Goal: Task Accomplishment & Management: Use online tool/utility

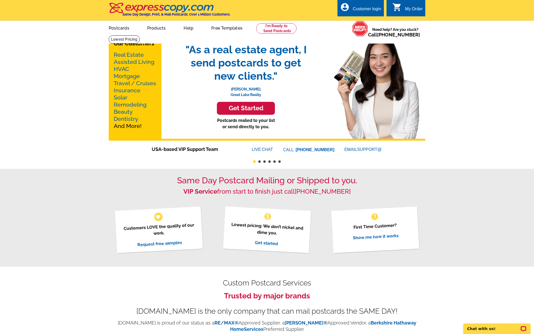
click at [126, 55] on link "Real Estate" at bounding box center [129, 54] width 30 height 7
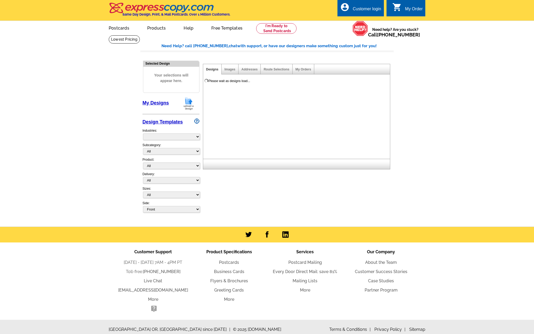
select select "785"
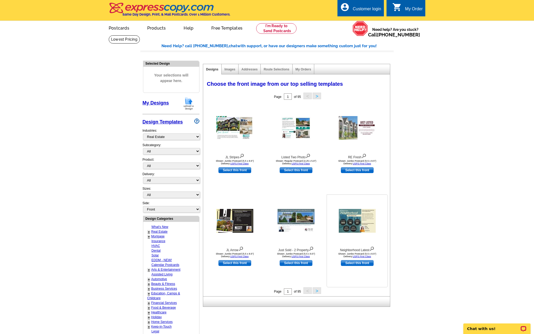
click at [358, 222] on img at bounding box center [357, 221] width 37 height 24
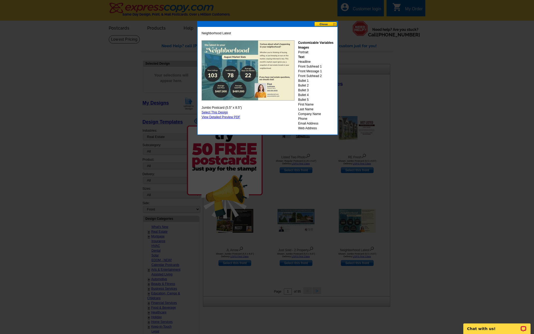
click at [333, 24] on button at bounding box center [325, 24] width 23 height 5
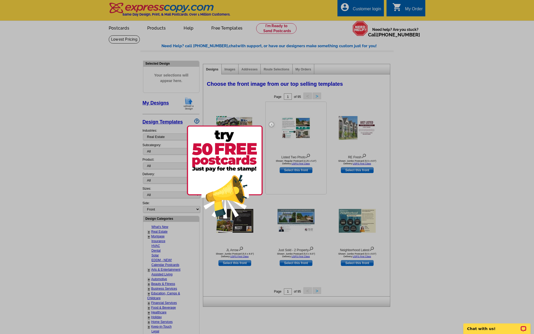
click at [271, 125] on img at bounding box center [271, 124] width 15 height 15
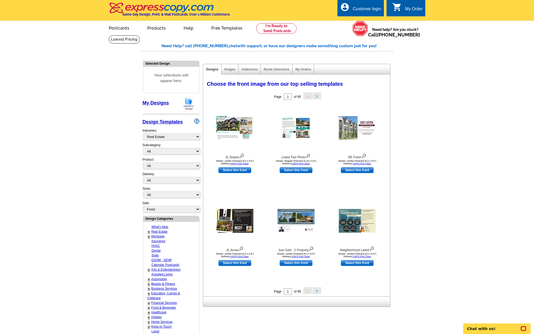
click at [316, 293] on button ">" at bounding box center [317, 290] width 8 height 7
